Goal: Navigation & Orientation: Find specific page/section

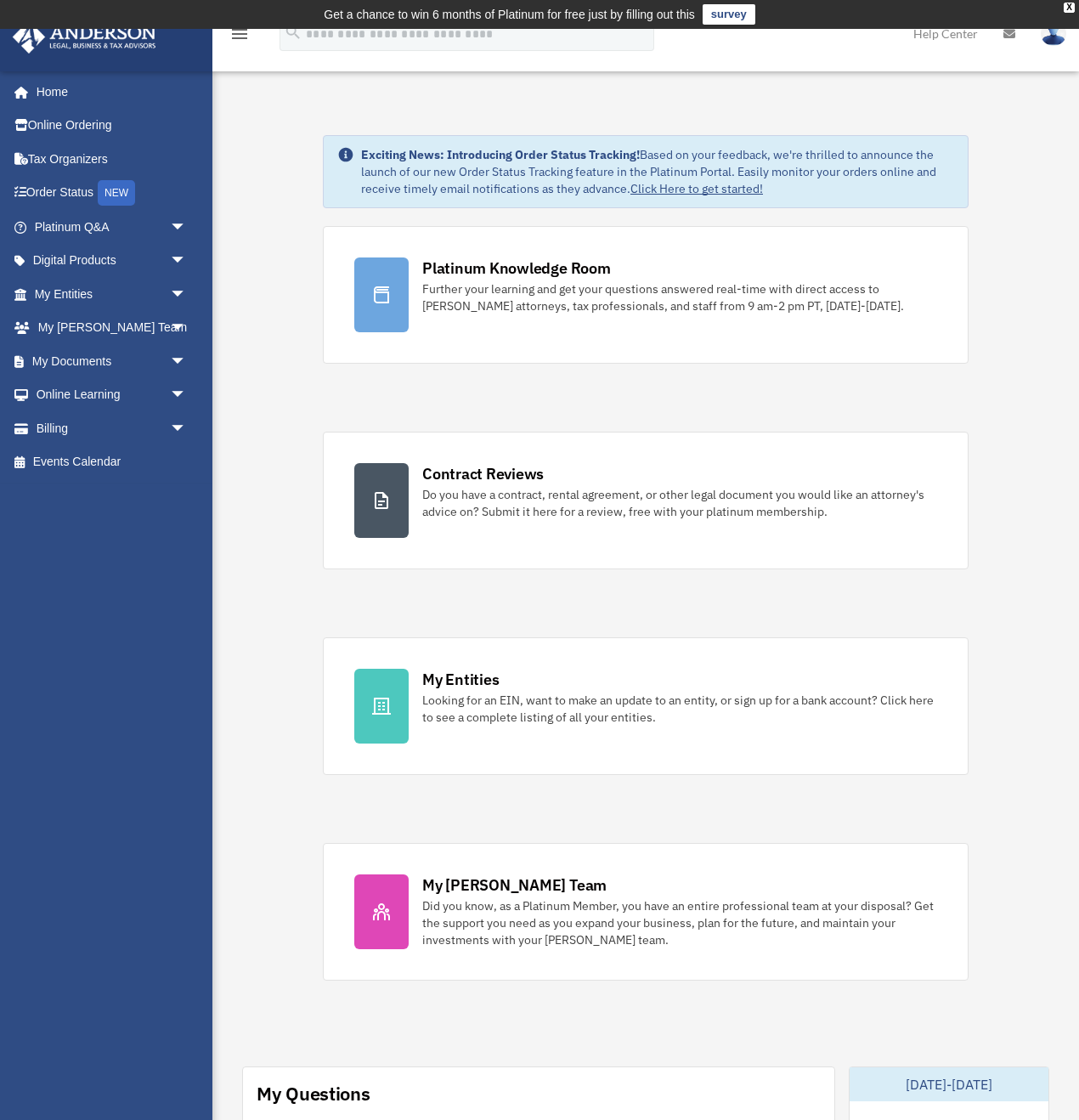
click at [294, 244] on div "Exciting News: Introducing Order Status Tracking! Based on your feedback, we're…" at bounding box center [645, 1091] width 892 height 1997
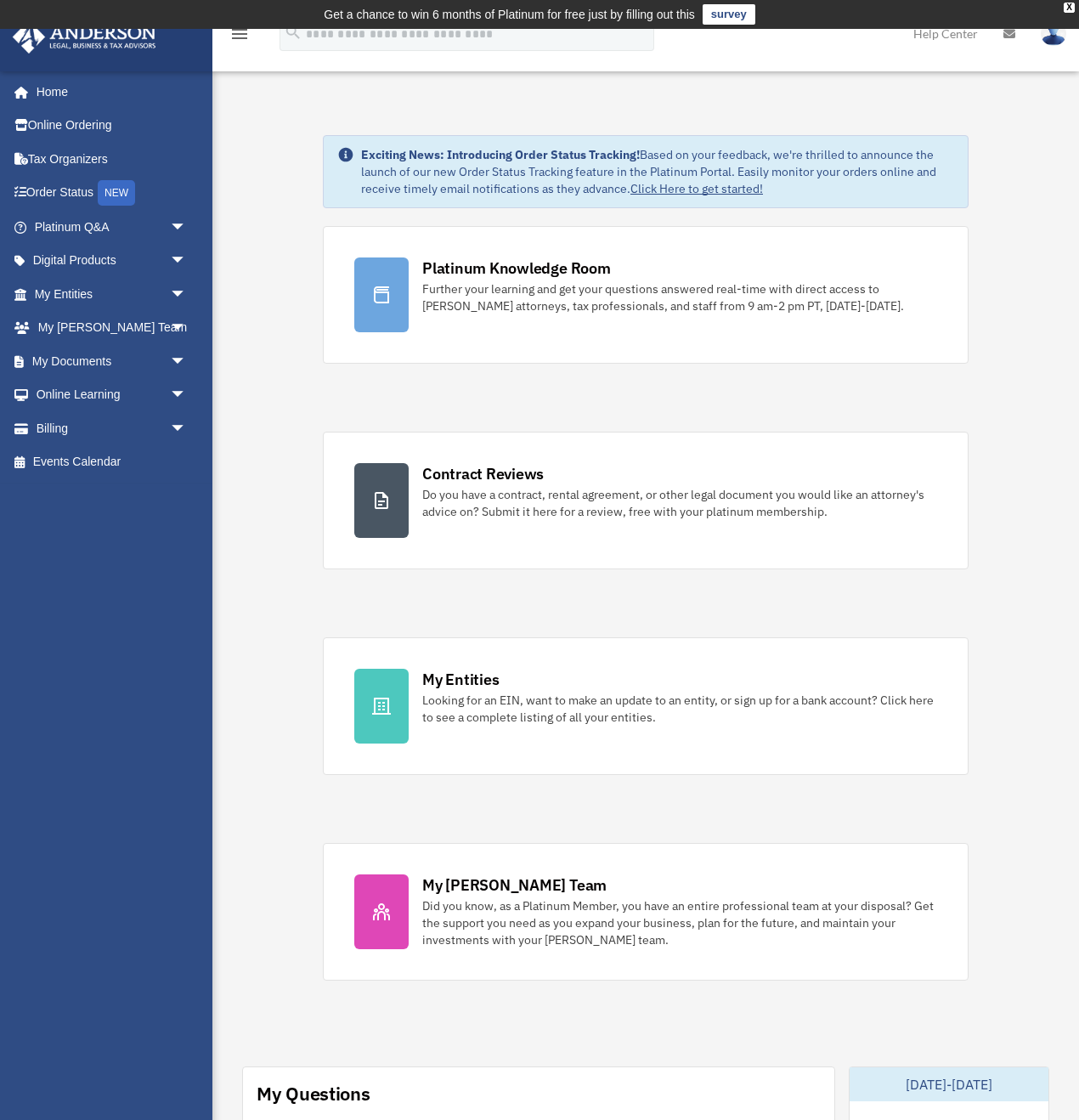
click at [294, 273] on div "Exciting News: Introducing Order Status Tracking! Based on your feedback, we're…" at bounding box center [645, 1091] width 892 height 1997
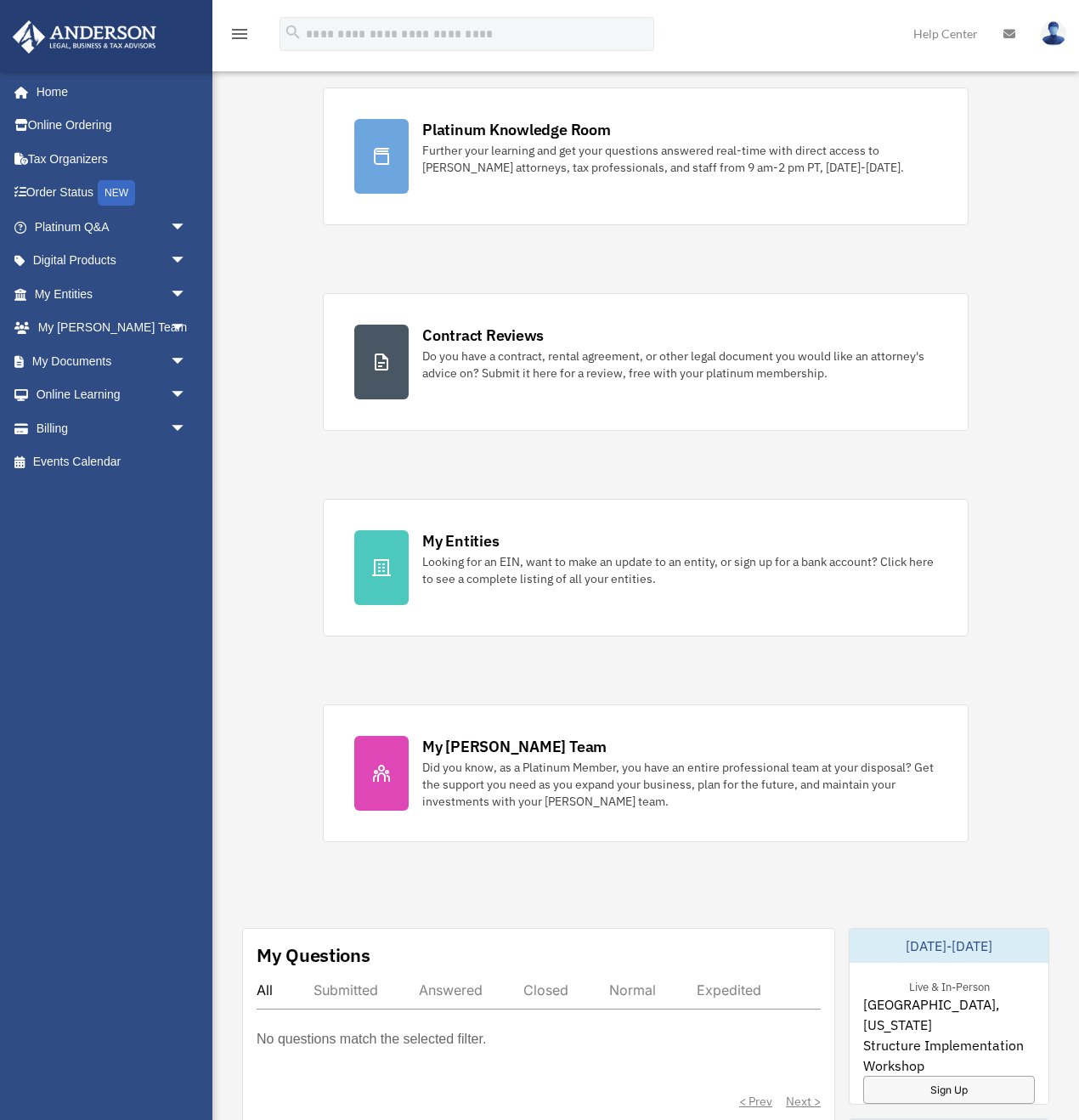
scroll to position [142, 0]
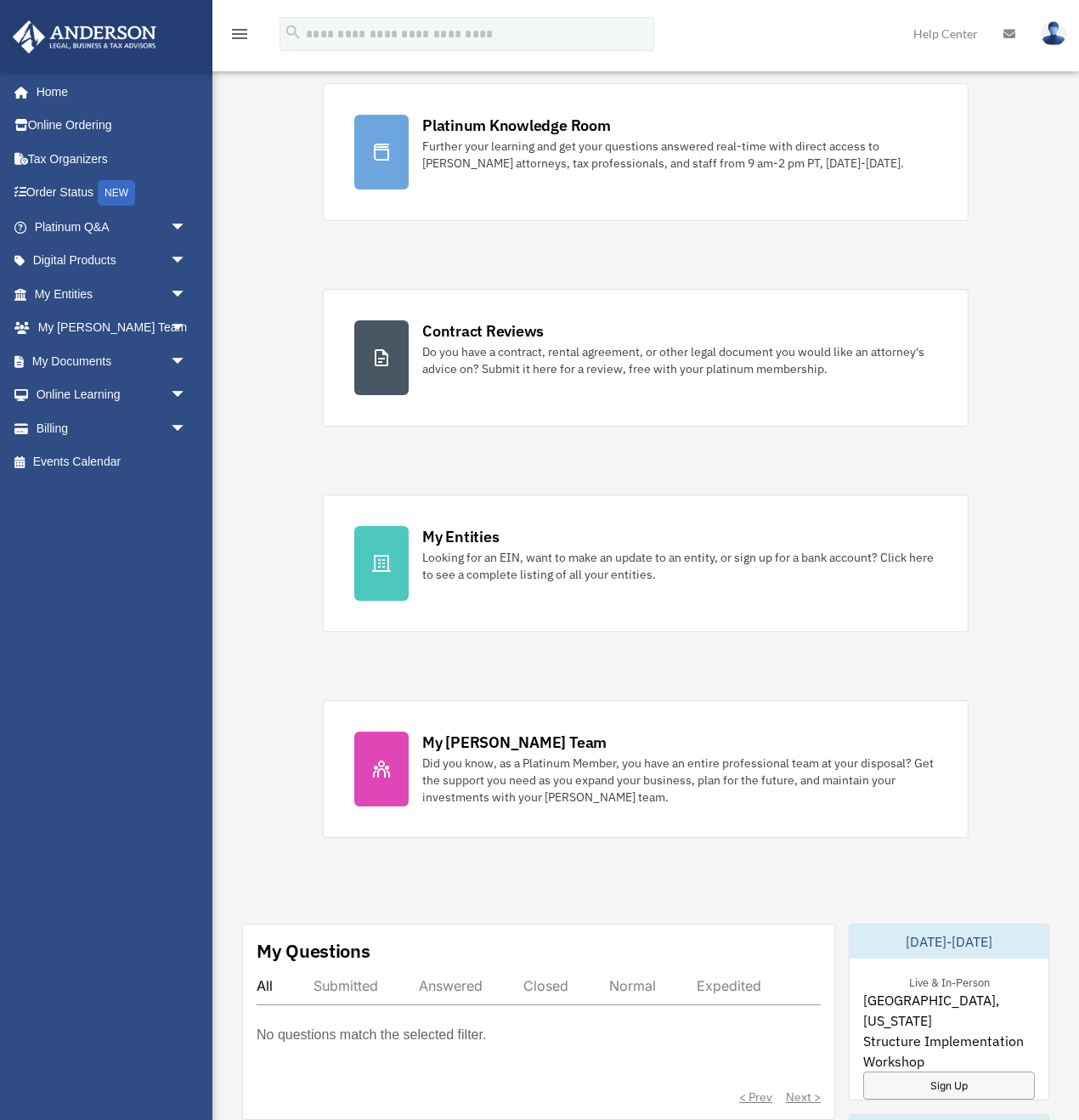
click at [262, 311] on div "Exciting News: Introducing Order Status Tracking! Based on your feedback, we're…" at bounding box center [645, 948] width 892 height 1997
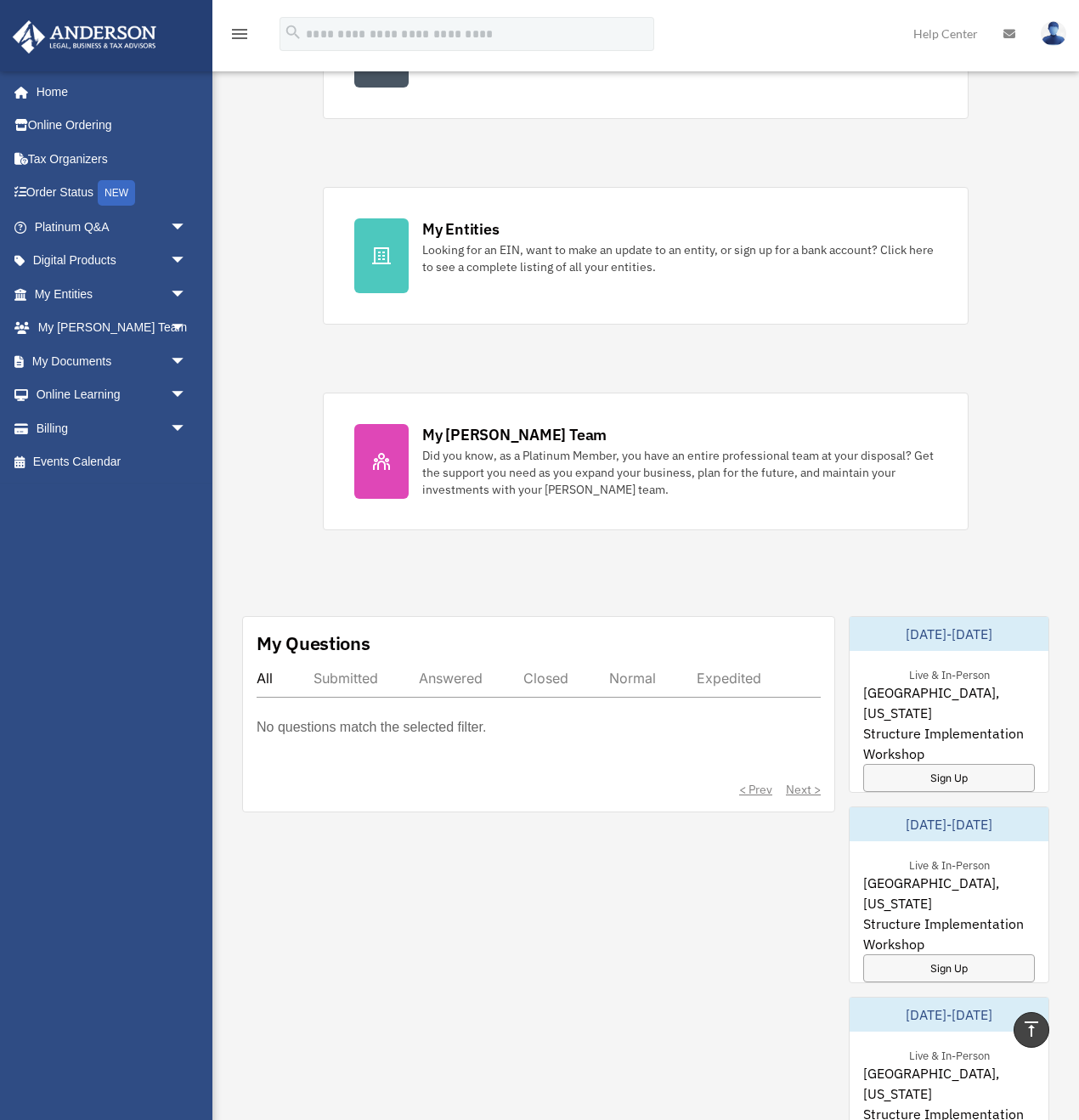
scroll to position [0, 0]
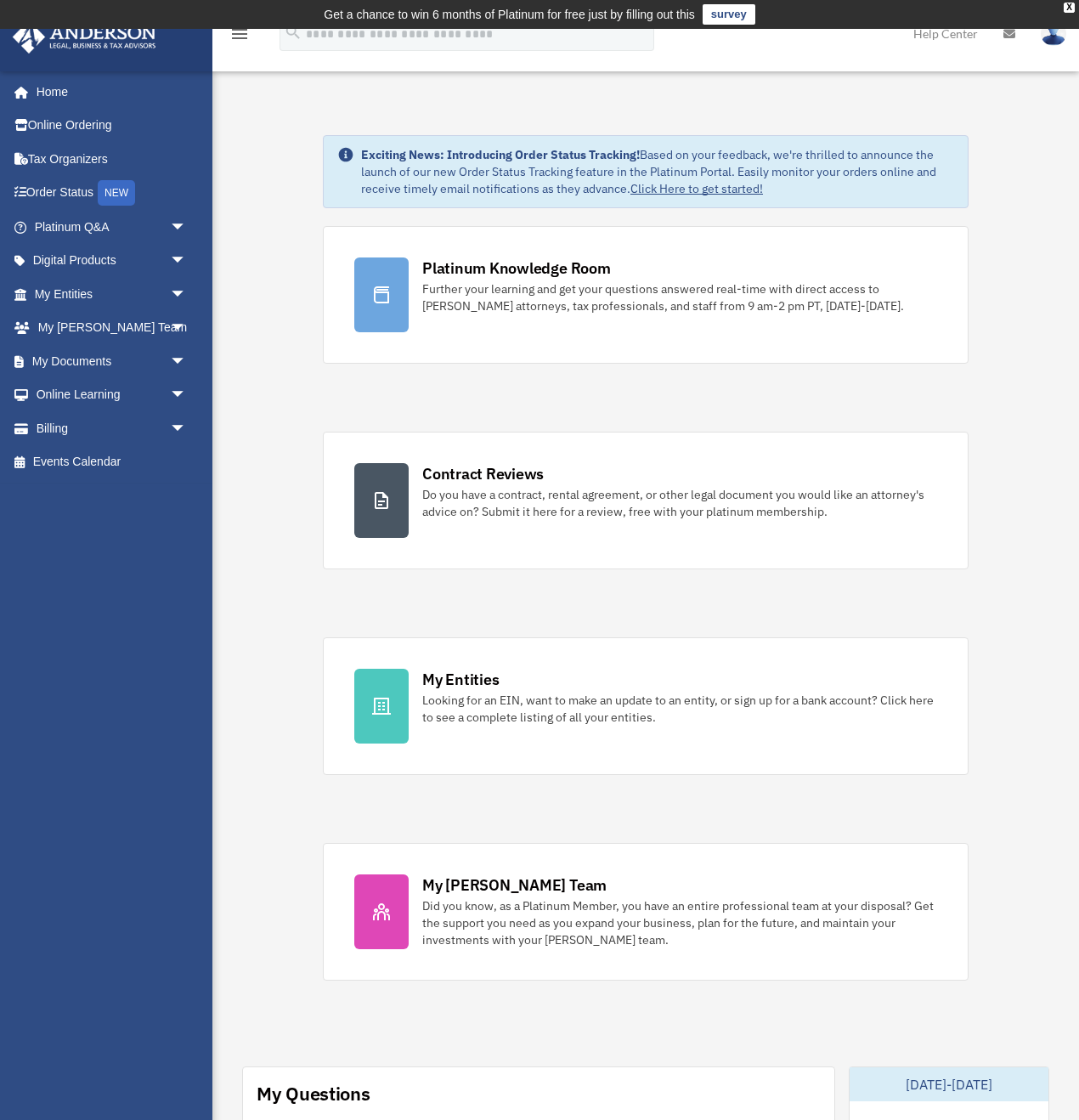
click at [262, 311] on div "Exciting News: Introducing Order Status Tracking! Based on your feedback, we're…" at bounding box center [645, 1091] width 892 height 1997
click at [101, 338] on link "My [PERSON_NAME] Team arrow_drop_down" at bounding box center [112, 327] width 200 height 34
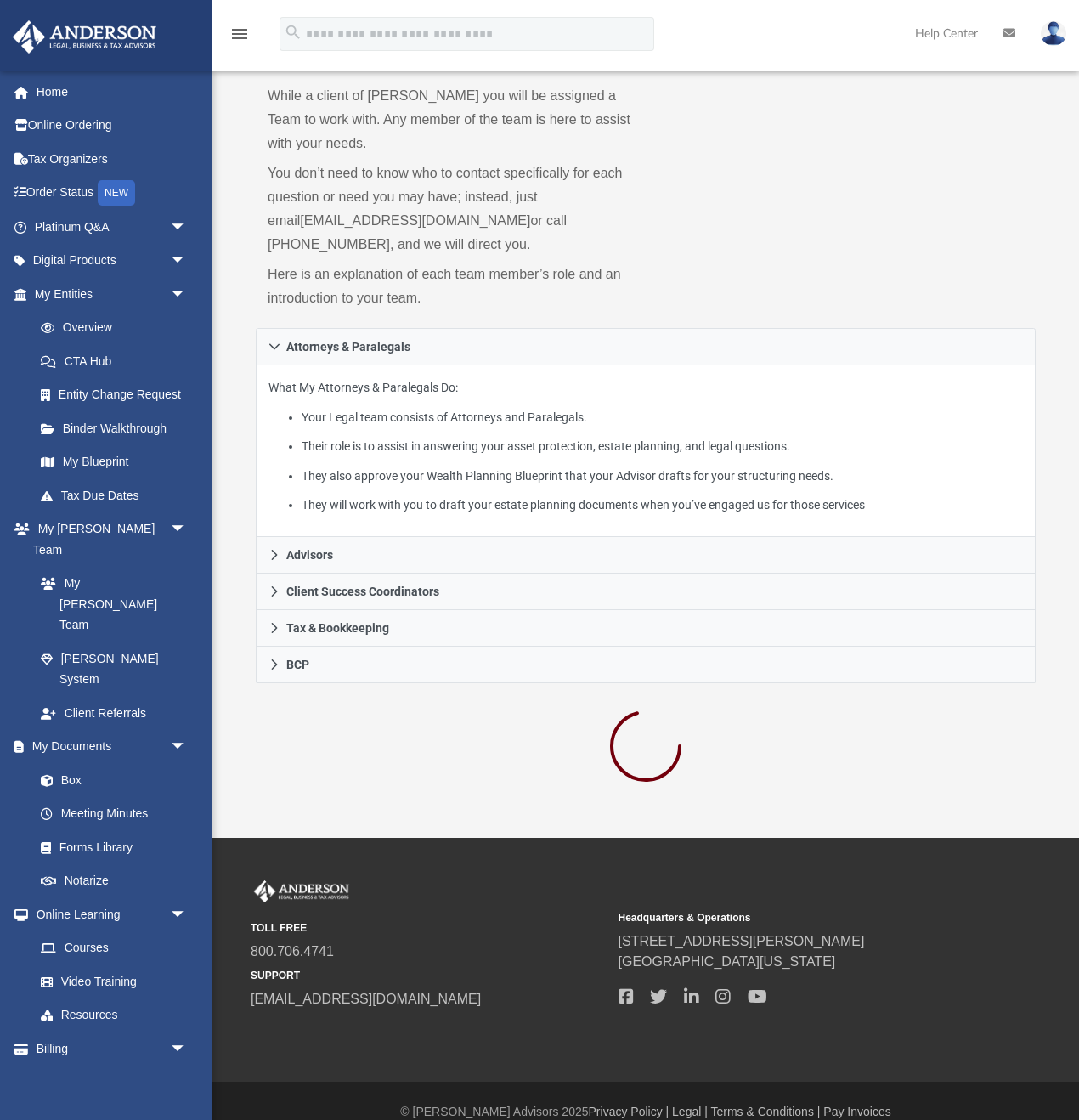
scroll to position [122, 0]
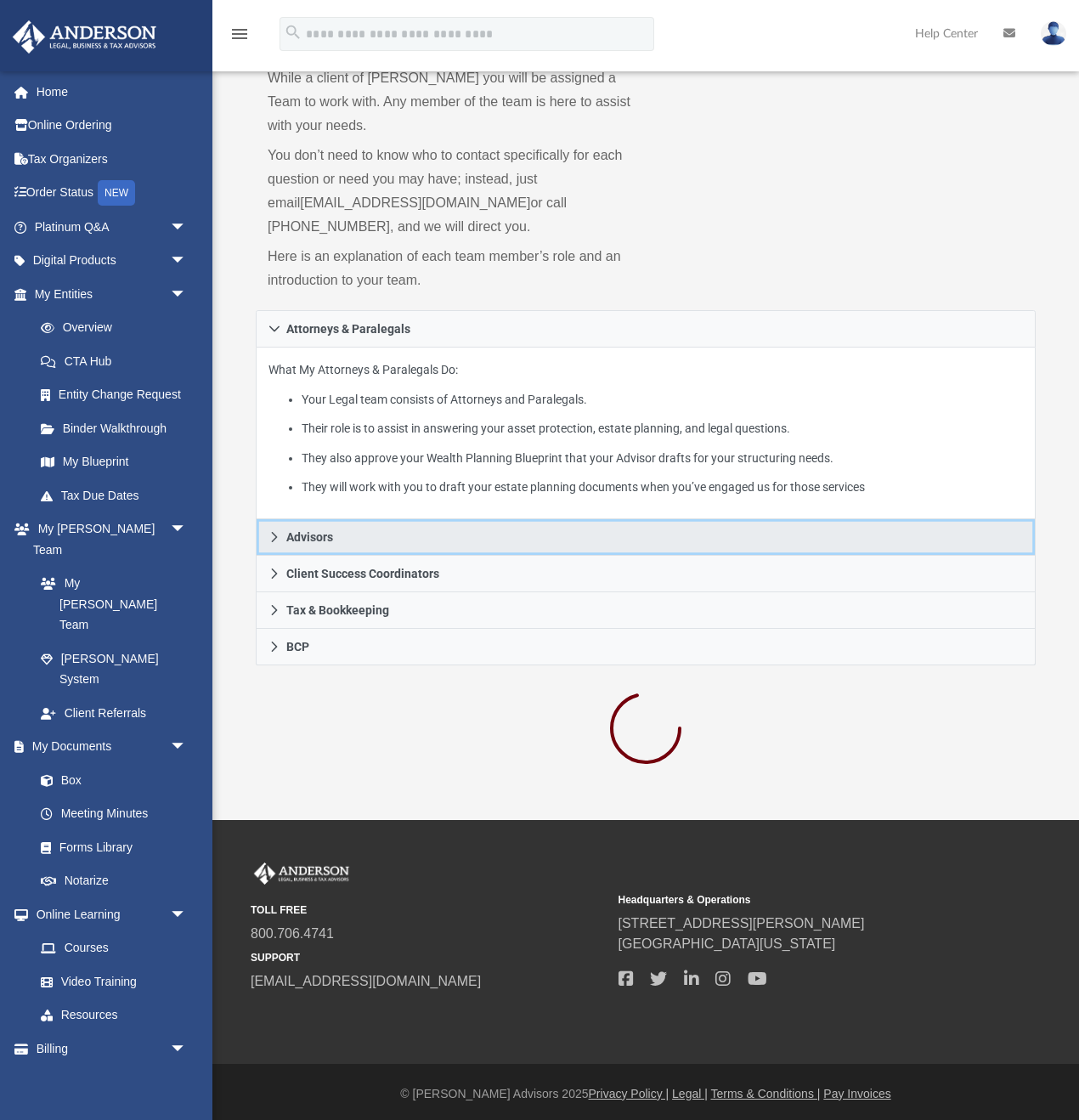
click at [267, 533] on link "Advisors" at bounding box center [645, 537] width 779 height 36
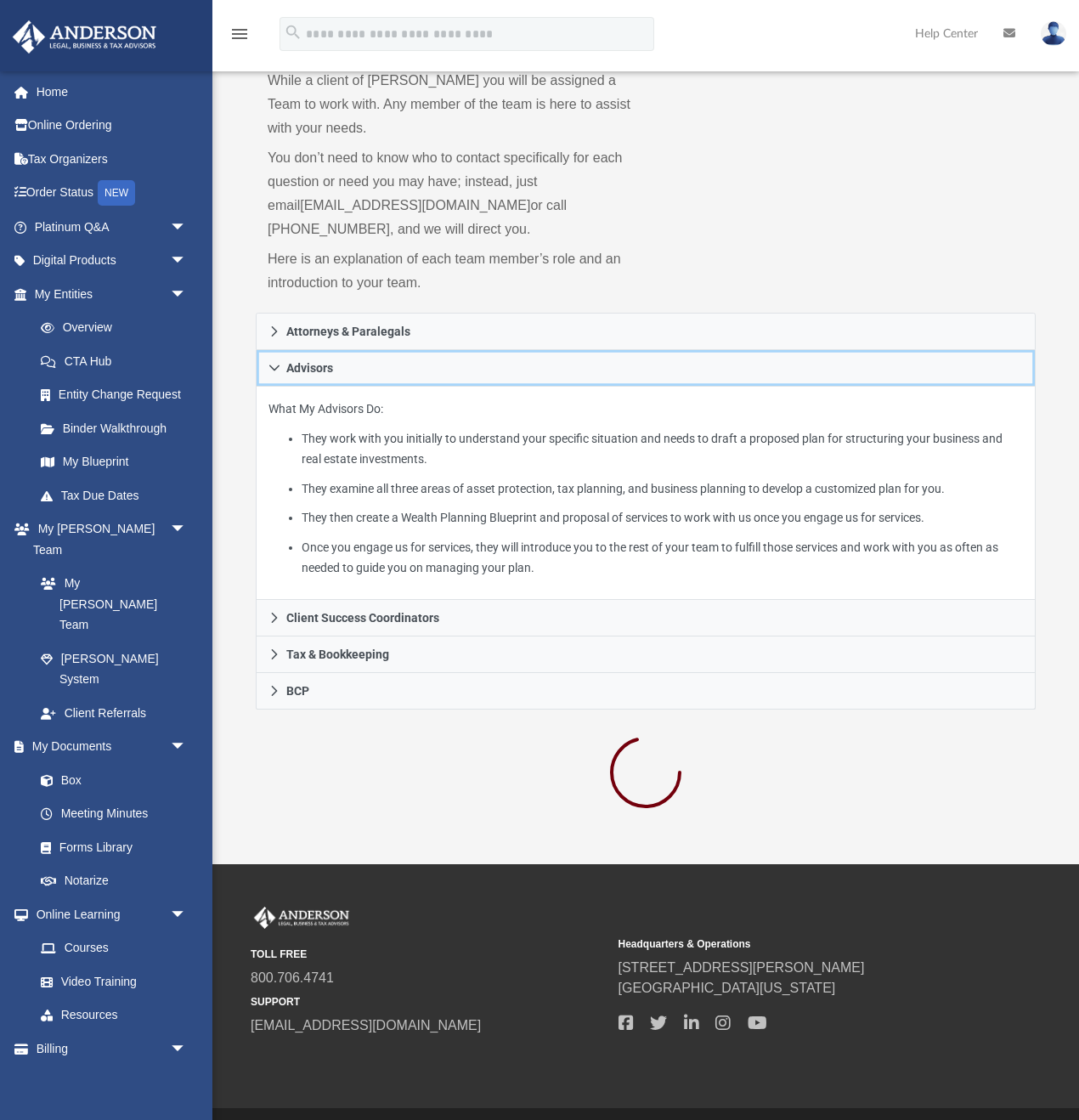
scroll to position [0, 0]
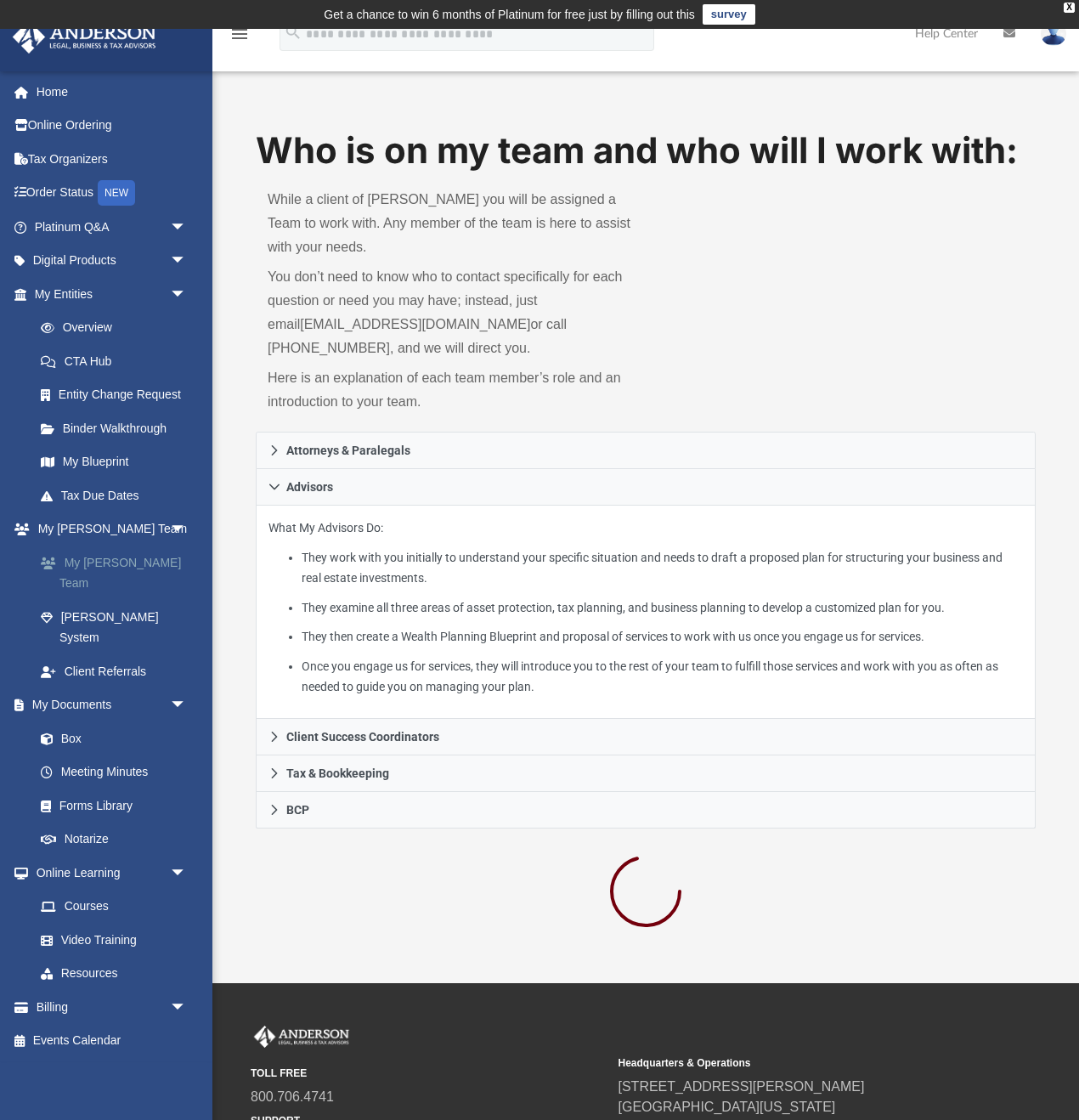
click at [129, 566] on link "My [PERSON_NAME] Team" at bounding box center [118, 573] width 188 height 54
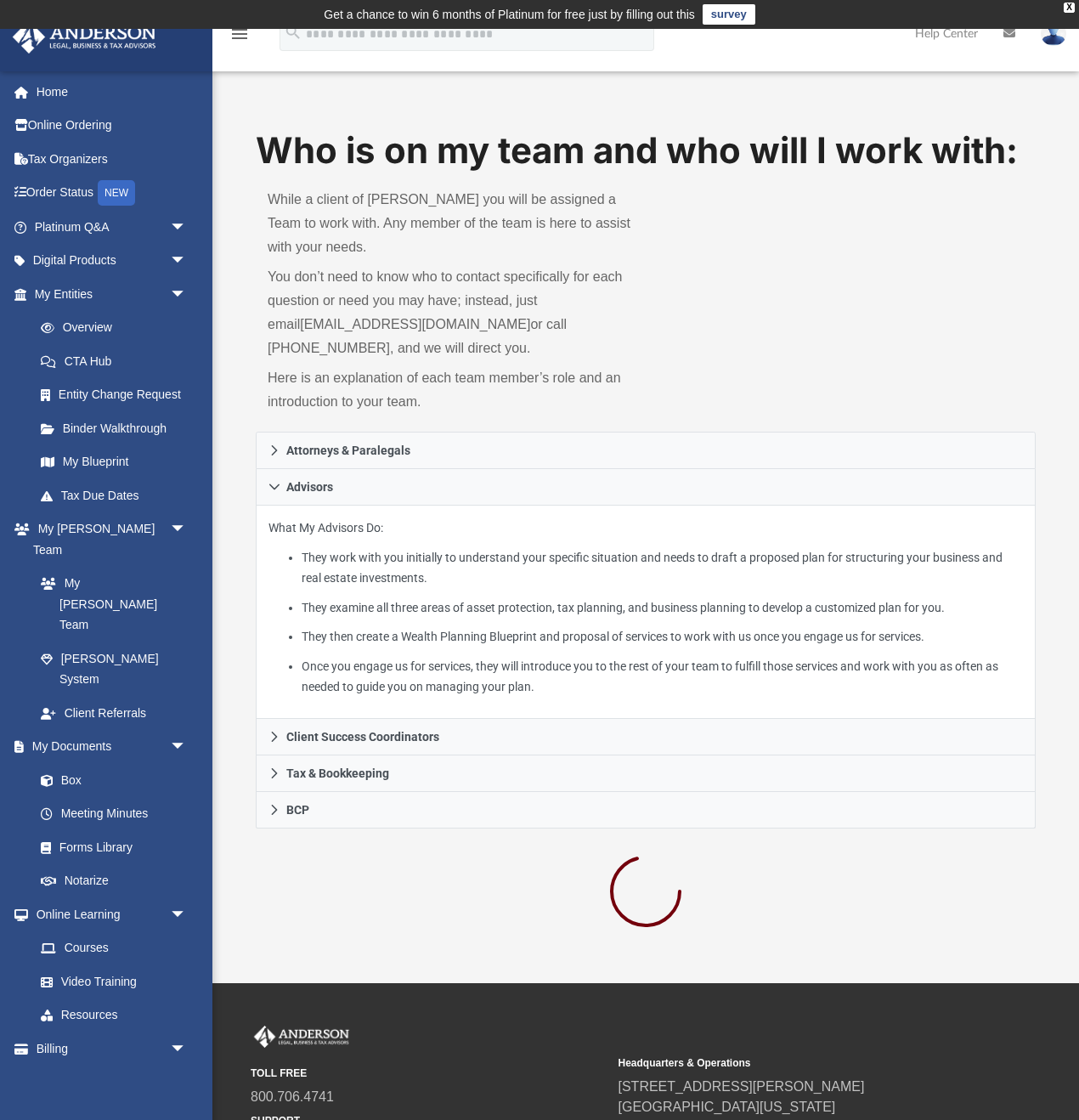
click at [240, 458] on div "Who is on my team and who will I work with: While a client of Anderson you will…" at bounding box center [646, 533] width 867 height 814
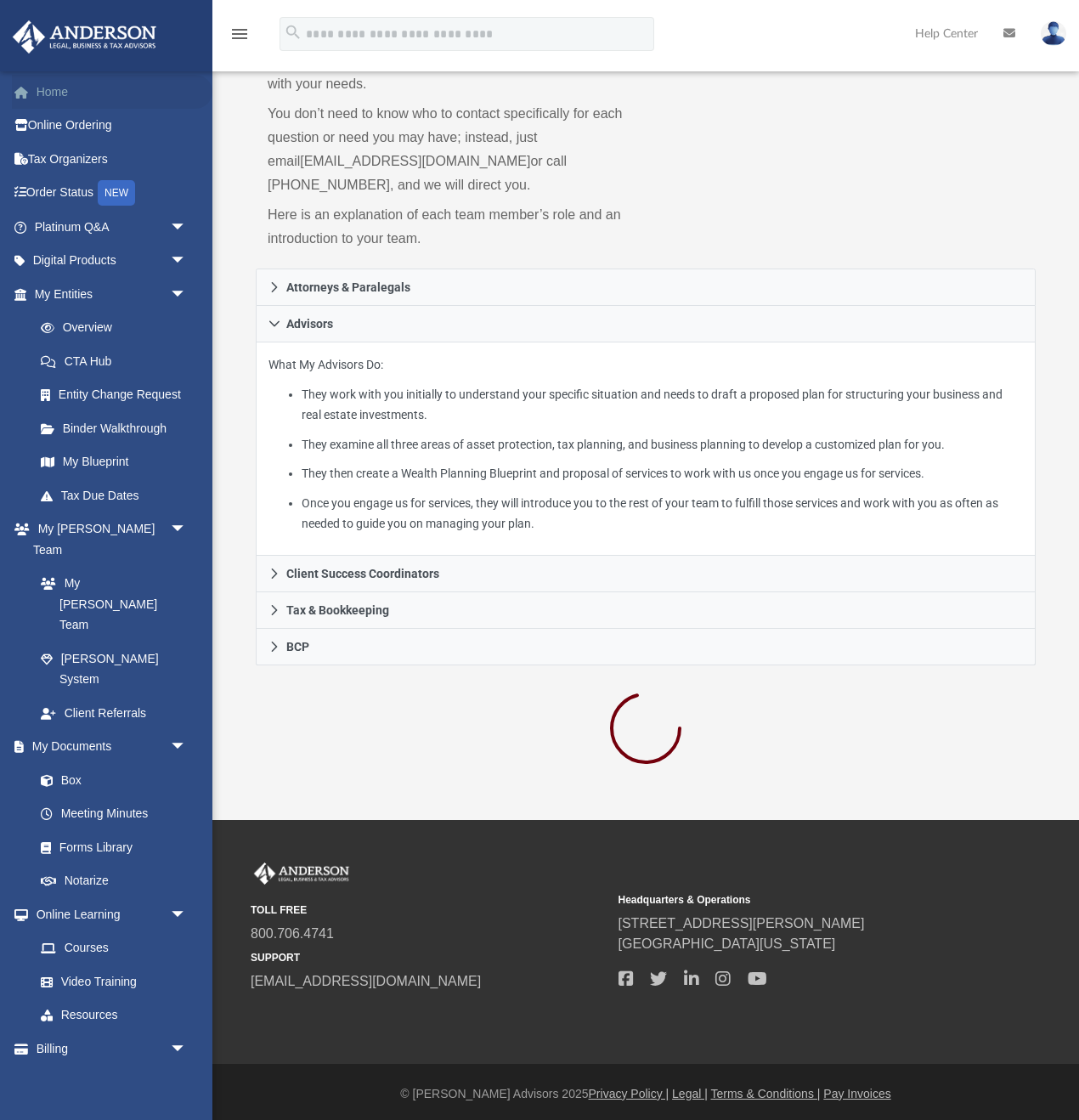
click at [44, 95] on link "Home" at bounding box center [112, 92] width 200 height 34
click at [65, 93] on link "Home" at bounding box center [112, 92] width 200 height 34
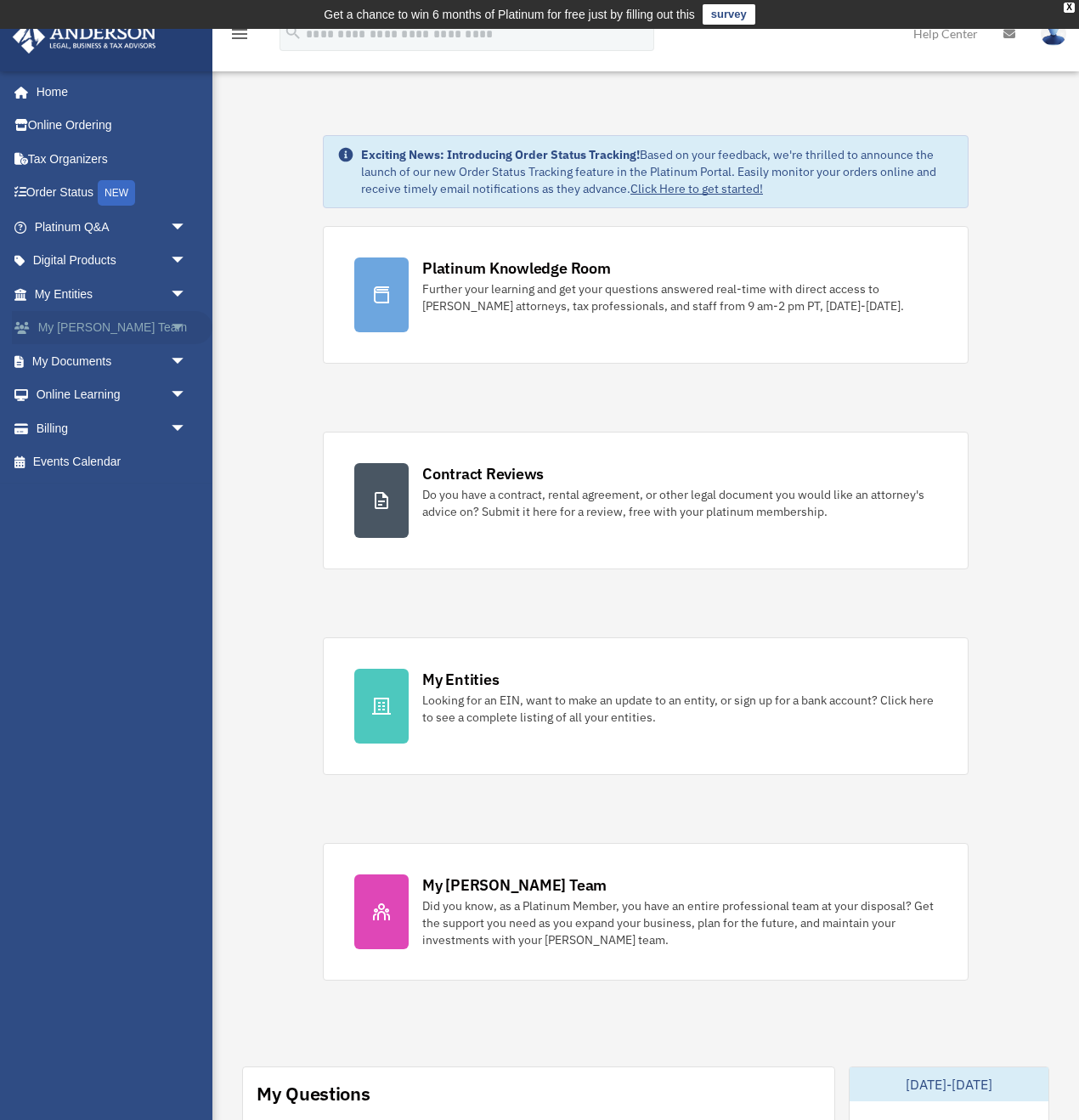
click at [99, 327] on link "My [PERSON_NAME] Team arrow_drop_down" at bounding box center [112, 327] width 200 height 34
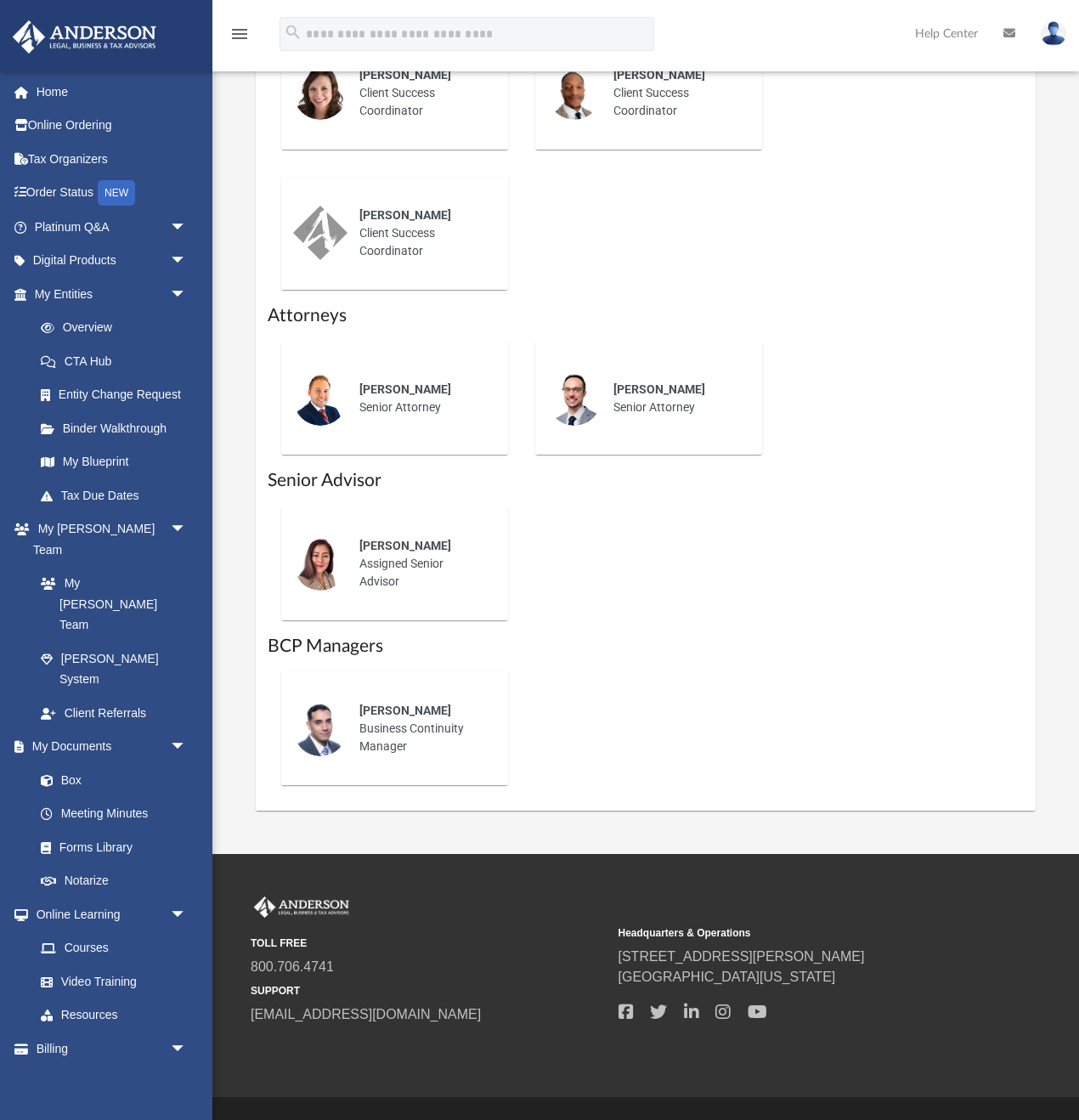
scroll to position [1035, 0]
